Goal: Task Accomplishment & Management: Use online tool/utility

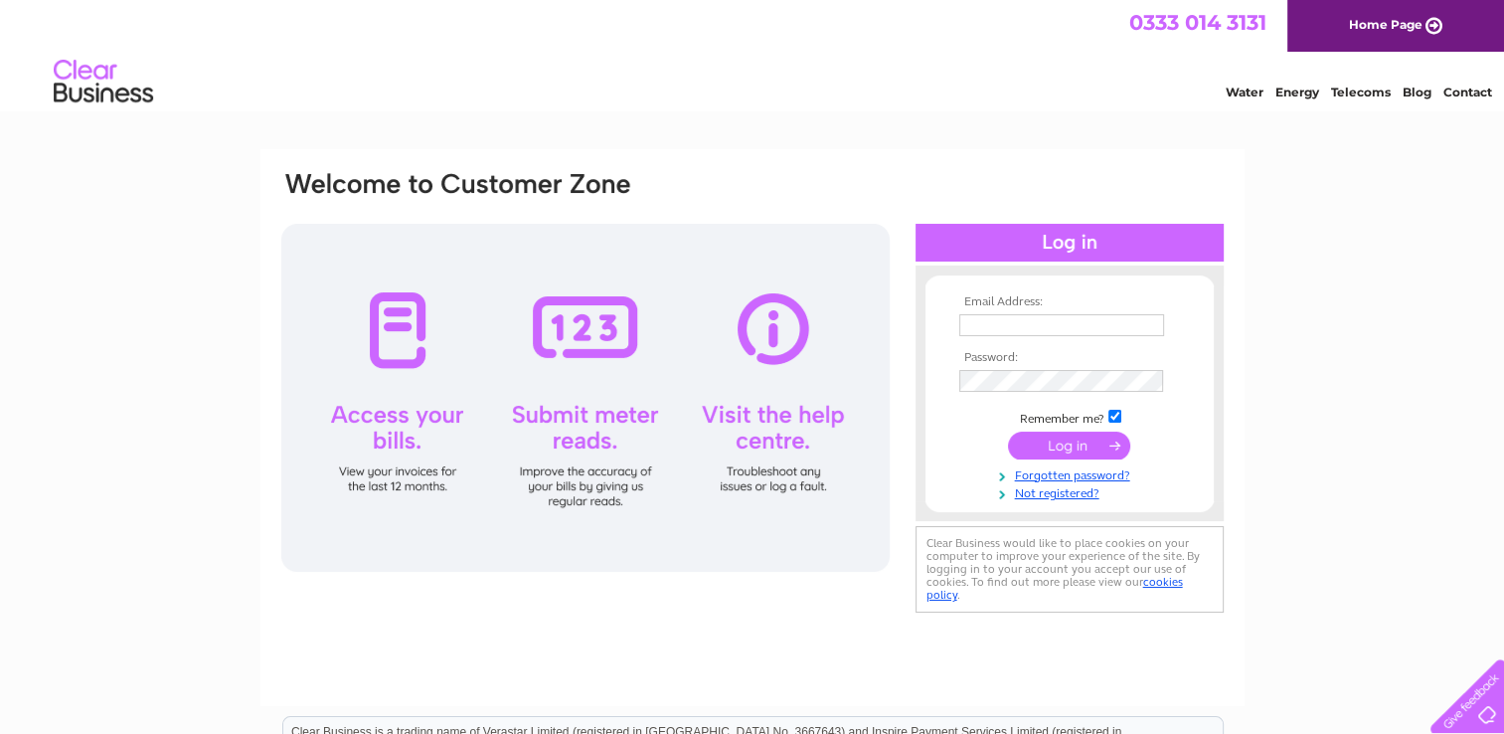
type input "poldinos@btinternet.com"
click at [1074, 249] on div at bounding box center [1070, 243] width 308 height 38
click at [586, 328] on div at bounding box center [585, 398] width 608 height 348
click at [1039, 237] on div at bounding box center [1070, 243] width 308 height 38
click at [1086, 439] on input "submit" at bounding box center [1069, 445] width 122 height 28
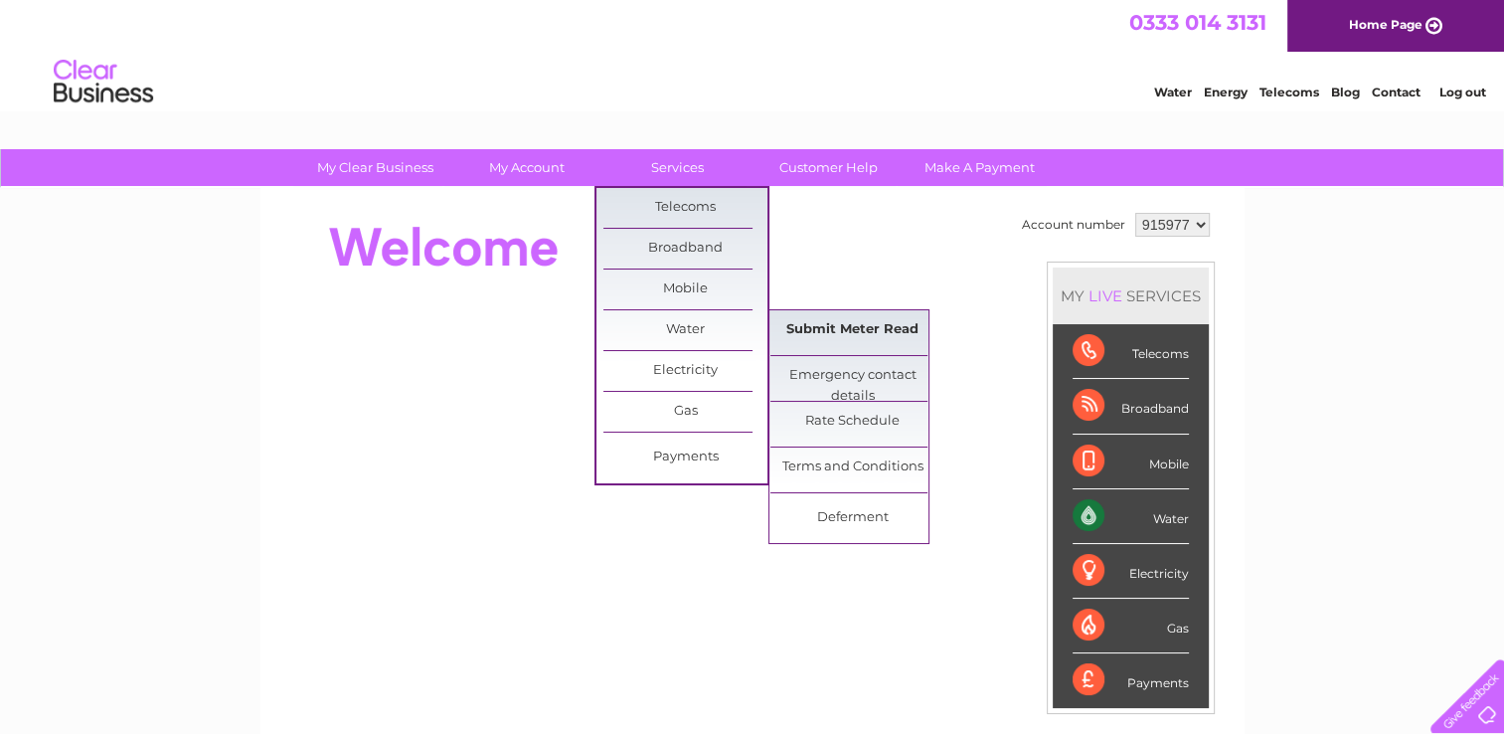
click at [830, 330] on link "Submit Meter Read" at bounding box center [852, 330] width 164 height 40
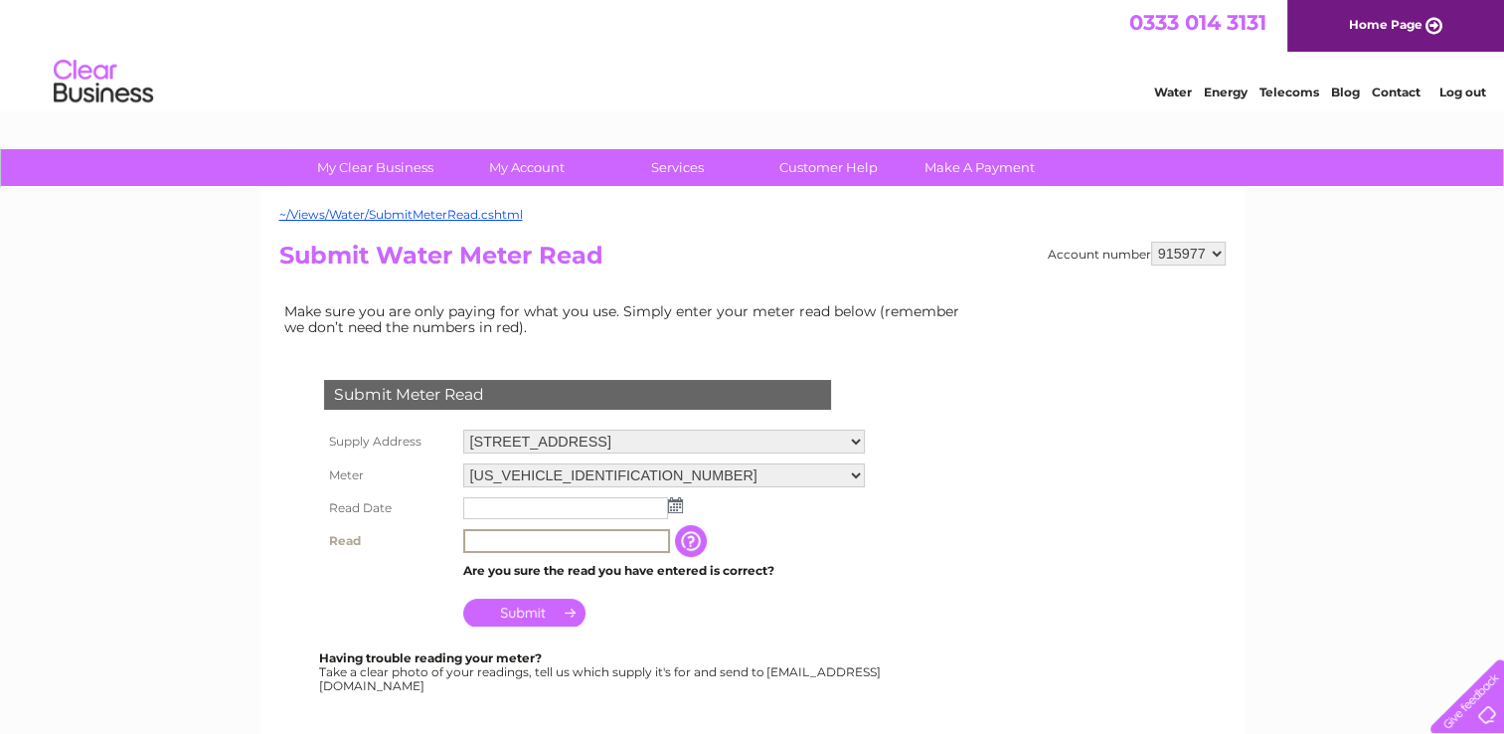
click at [496, 546] on input "text" at bounding box center [566, 541] width 207 height 24
click at [686, 499] on td at bounding box center [663, 508] width 410 height 32
click at [670, 506] on img at bounding box center [675, 505] width 15 height 16
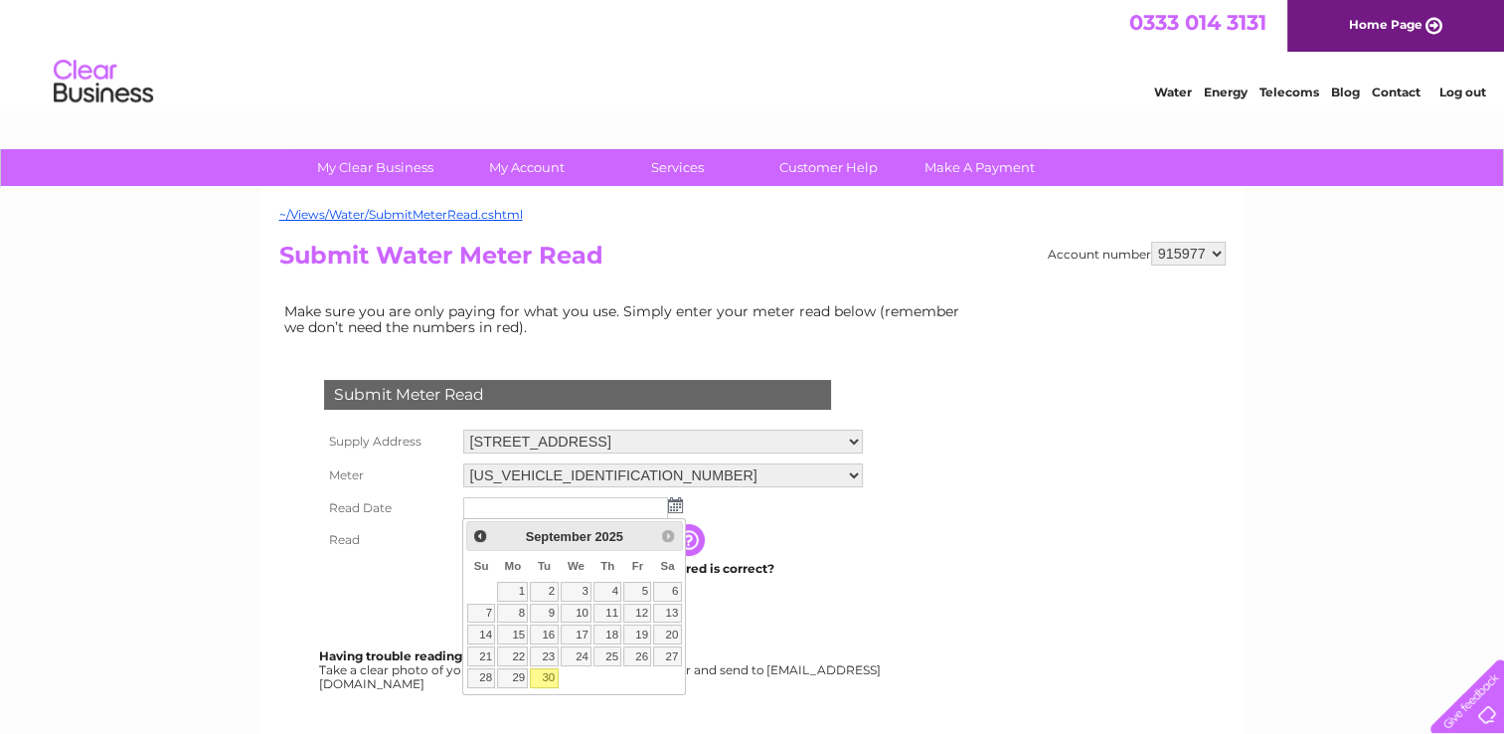
click at [550, 680] on link "30" at bounding box center [544, 678] width 28 height 20
type input "2025/09/30"
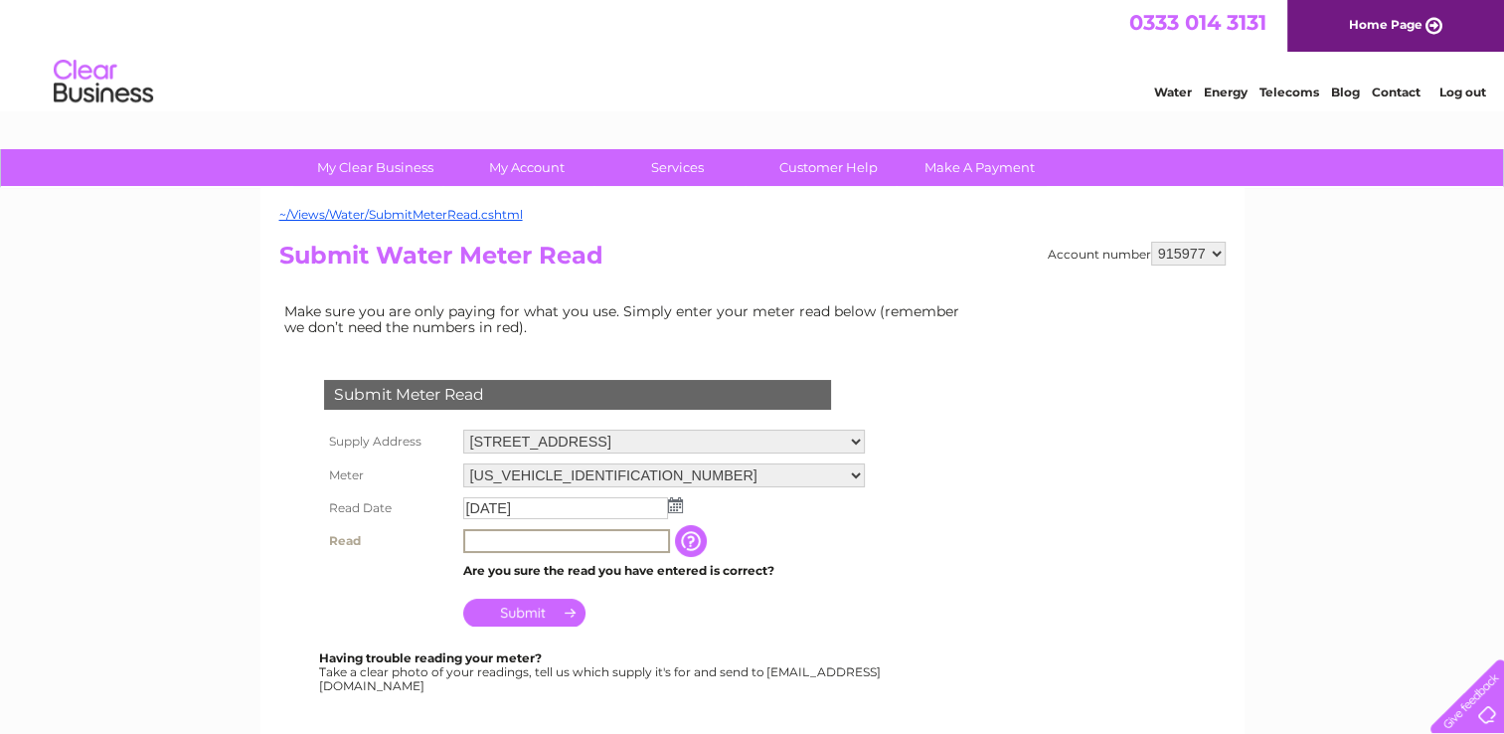
click at [505, 545] on input "text" at bounding box center [566, 541] width 207 height 24
click at [506, 607] on input "Submit" at bounding box center [524, 610] width 122 height 28
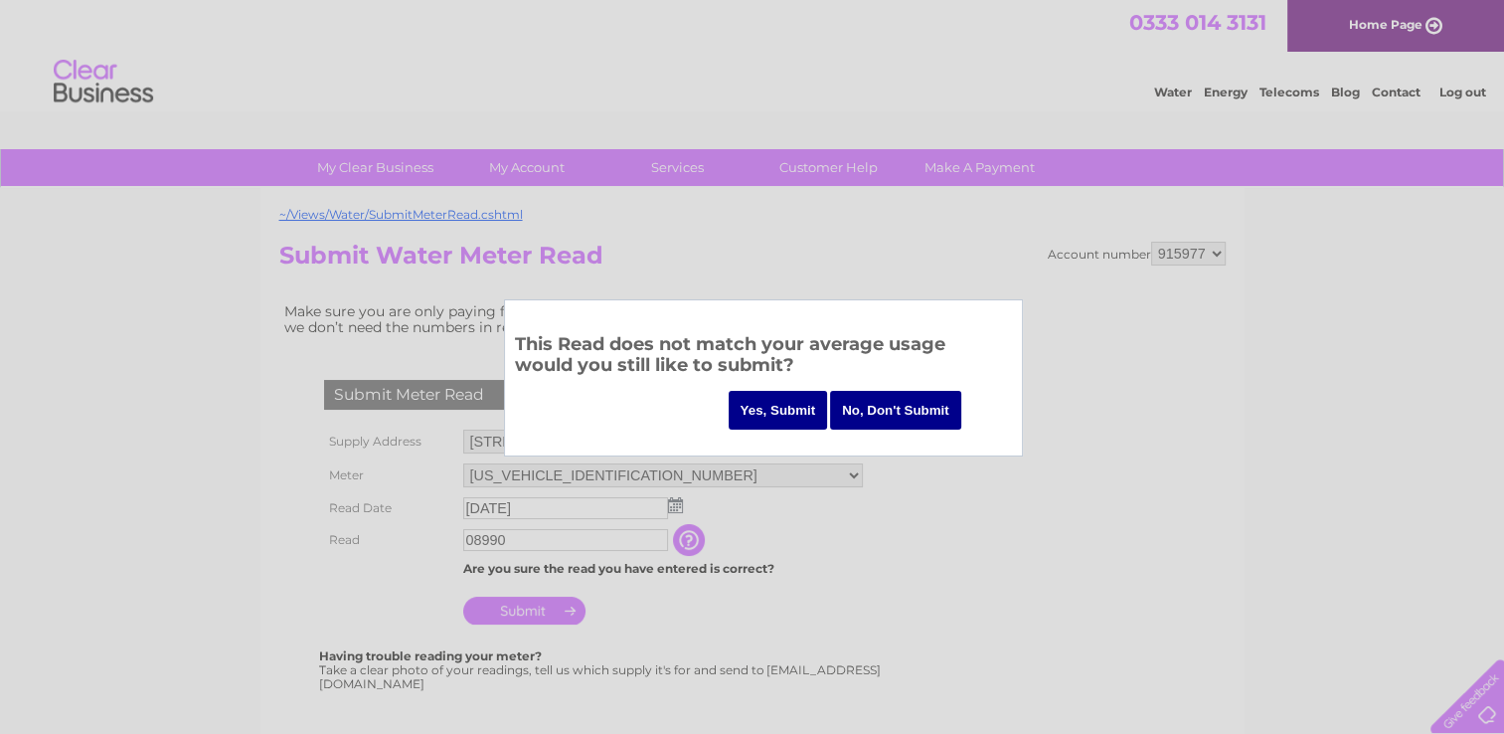
click at [907, 421] on input "No, Don't Submit" at bounding box center [895, 410] width 131 height 39
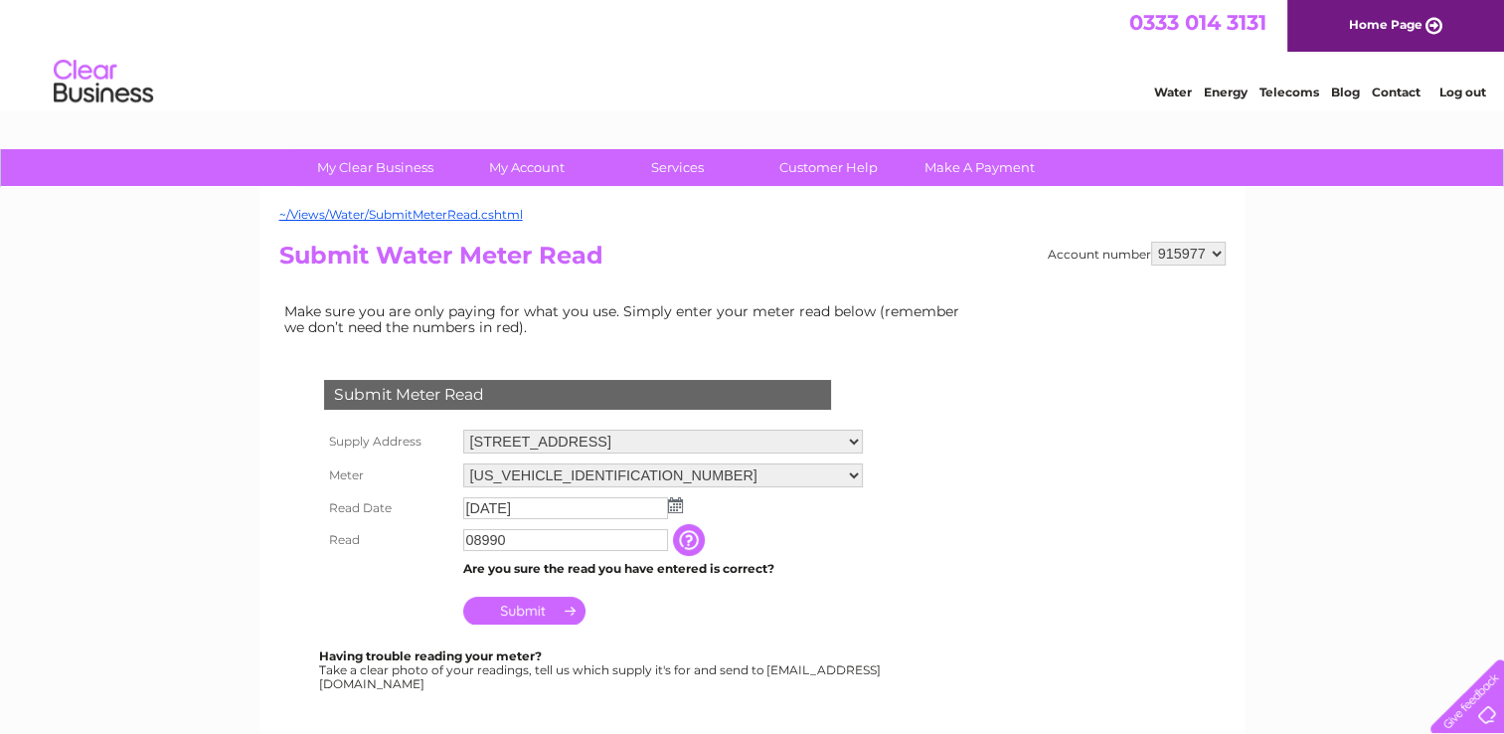
click at [692, 534] on input "button" at bounding box center [691, 540] width 36 height 32
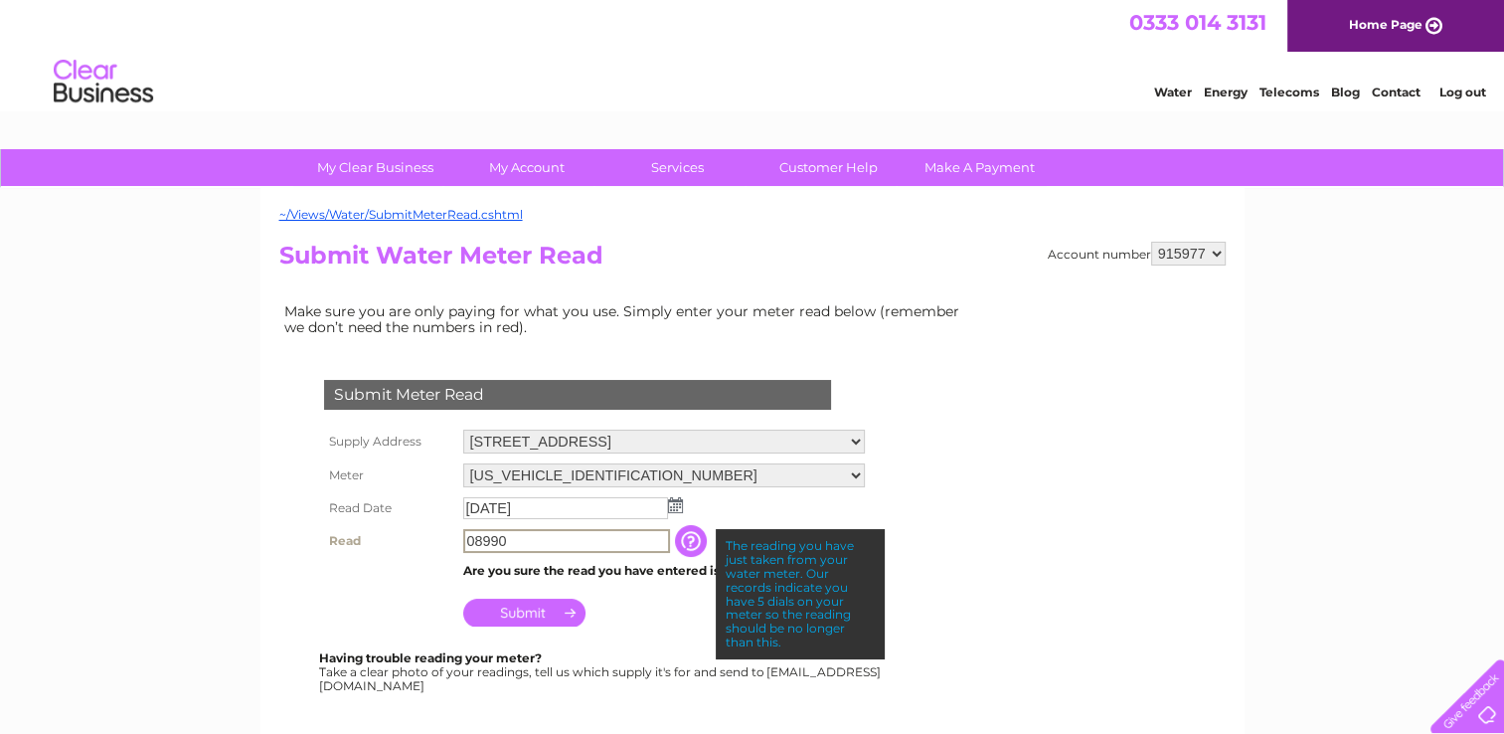
click at [540, 538] on input "08990" at bounding box center [566, 541] width 207 height 24
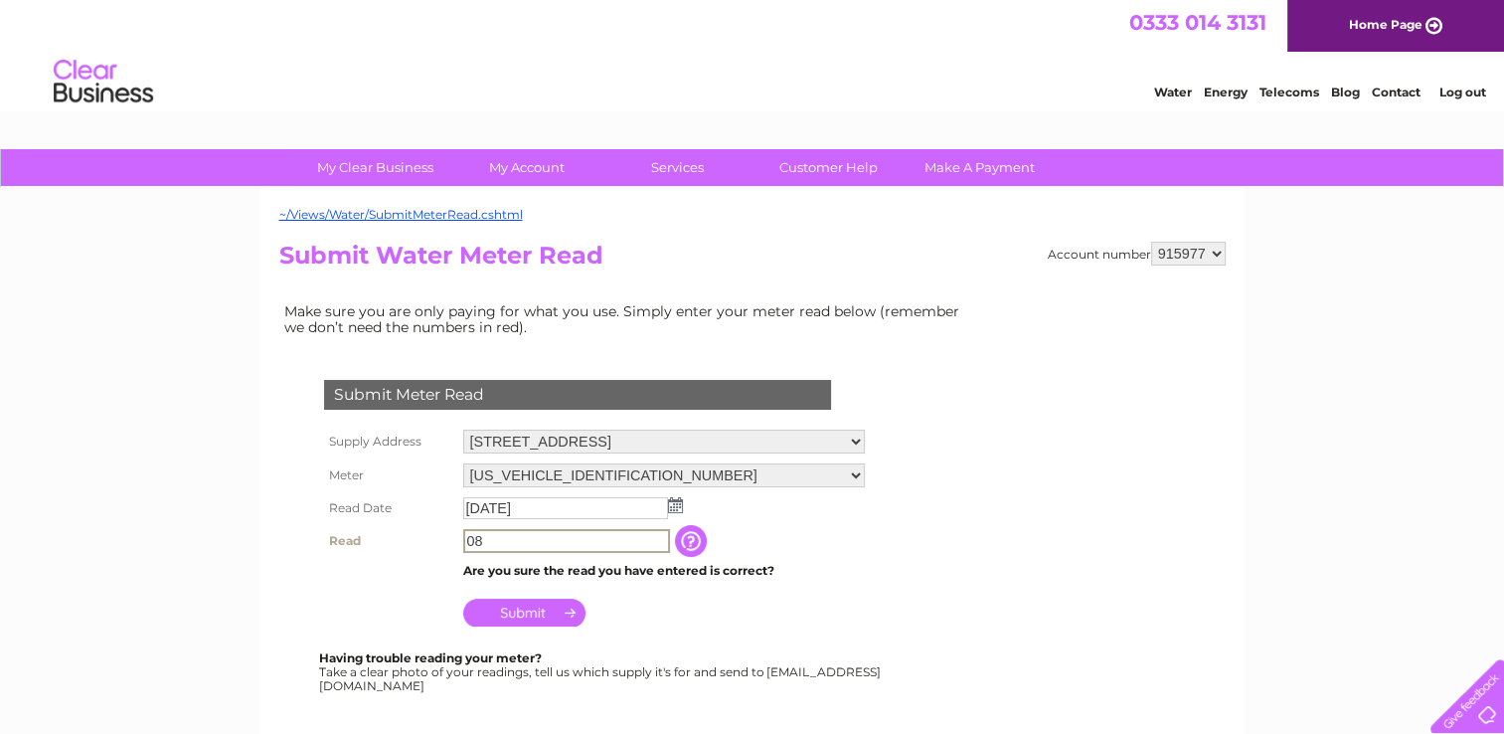
type input "0"
type input "08990"
click at [536, 606] on input "Submit" at bounding box center [524, 610] width 122 height 28
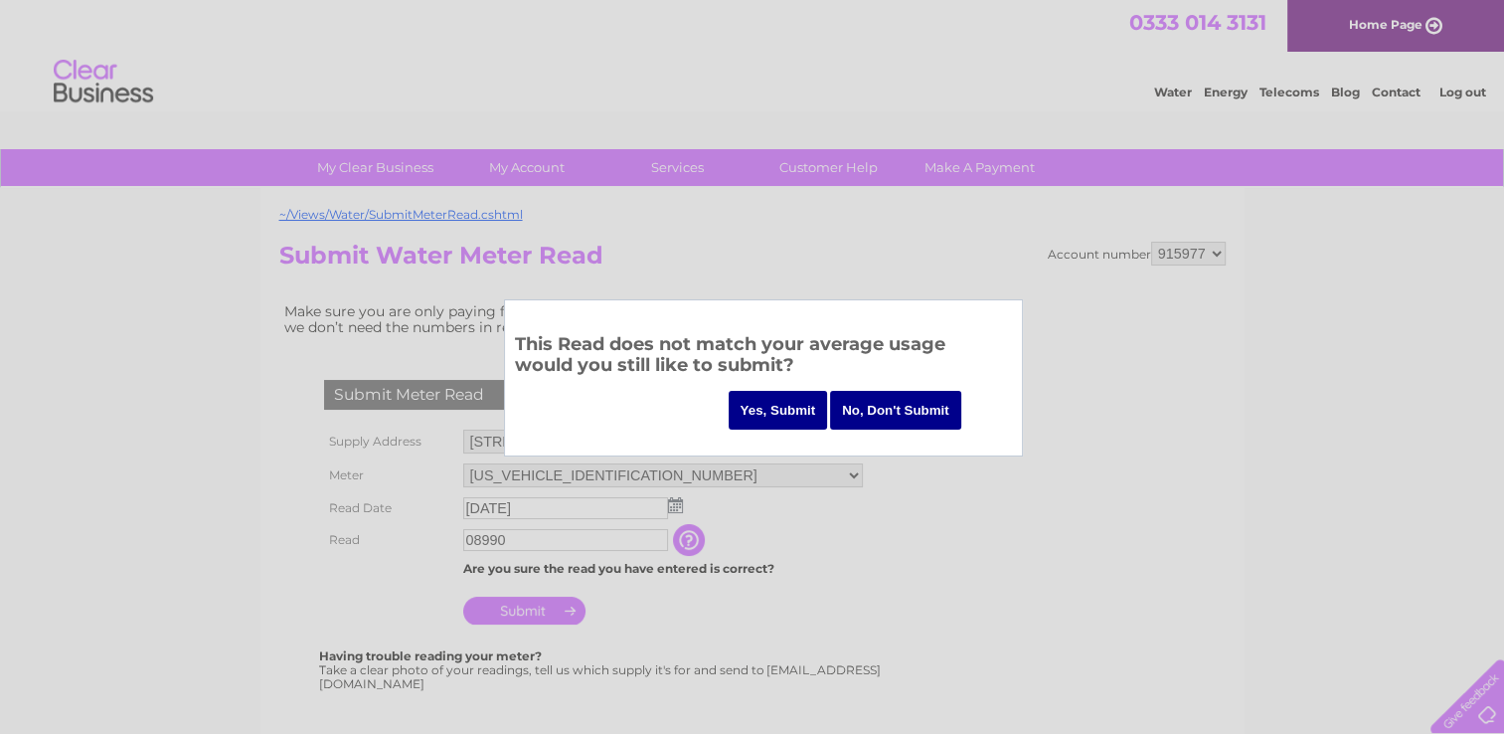
click at [899, 403] on input "No, Don't Submit" at bounding box center [895, 410] width 131 height 39
